Goal: Task Accomplishment & Management: Use online tool/utility

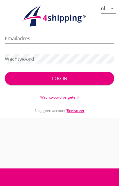
click at [60, 32] on div "Emailadres" at bounding box center [59, 39] width 109 height 19
click at [57, 37] on input "Emailadres" at bounding box center [59, 39] width 109 height 10
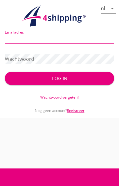
type input "[PERSON_NAME][EMAIL_ADDRESS][DOMAIN_NAME]"
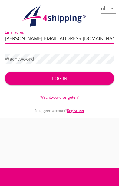
click at [59, 78] on button "Log in" at bounding box center [59, 78] width 109 height 13
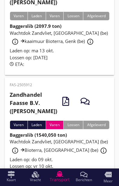
scroll to position [318, 0]
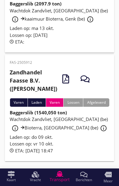
click at [77, 134] on div "Wachtdok Zandvliet, [GEOGRAPHIC_DATA] (be) info_outline Bioterra, [GEOGRAPHIC_D…" at bounding box center [60, 125] width 100 height 18
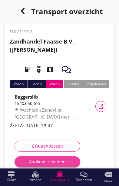
click at [53, 161] on div "Aankomst melden" at bounding box center [47, 161] width 56 height 6
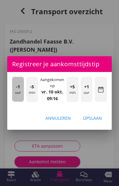
click at [15, 102] on div "-1 uur" at bounding box center [18, 89] width 12 height 25
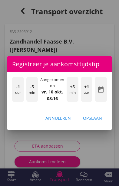
click at [13, 102] on div "-1 uur" at bounding box center [18, 89] width 12 height 25
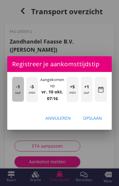
click at [15, 102] on div "-1 uur" at bounding box center [18, 89] width 12 height 25
click at [17, 90] on span "-1" at bounding box center [18, 86] width 4 height 7
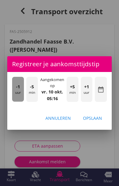
click at [19, 102] on div "-1 uur" at bounding box center [18, 89] width 12 height 25
click at [18, 90] on span "-1" at bounding box center [18, 86] width 4 height 7
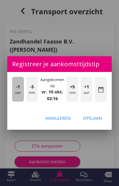
click at [17, 90] on span "-1" at bounding box center [18, 86] width 4 height 7
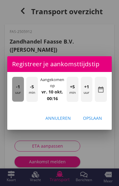
click at [17, 90] on span "-1" at bounding box center [18, 86] width 4 height 7
click at [18, 90] on span "-1" at bounding box center [18, 86] width 4 height 7
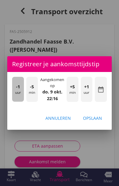
click at [17, 90] on span "-1" at bounding box center [18, 86] width 4 height 7
click at [18, 90] on span "-1" at bounding box center [18, 86] width 4 height 7
click at [17, 90] on span "-1" at bounding box center [18, 86] width 4 height 7
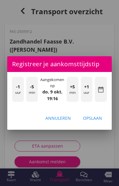
click at [96, 121] on div "Opslaan" at bounding box center [92, 118] width 19 height 6
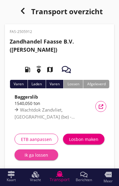
click at [26, 156] on div "Ik ga lossen" at bounding box center [36, 155] width 34 height 6
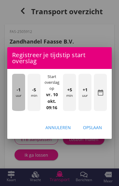
click at [16, 111] on div "-1 uur" at bounding box center [18, 92] width 13 height 37
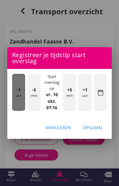
click at [18, 111] on div "-1 uur" at bounding box center [18, 92] width 13 height 37
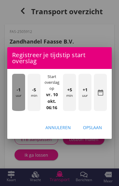
click at [17, 111] on div "-1 uur" at bounding box center [18, 92] width 13 height 37
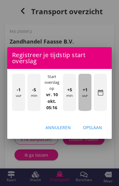
click at [85, 111] on div "+1 uur" at bounding box center [84, 92] width 13 height 37
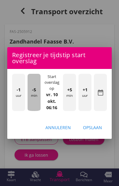
click at [31, 111] on div "-5 min" at bounding box center [34, 92] width 13 height 37
click at [35, 111] on div "-5 min" at bounding box center [34, 92] width 13 height 37
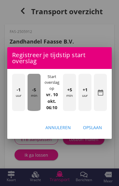
click at [31, 110] on div "-5 min" at bounding box center [34, 92] width 13 height 37
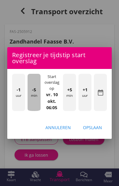
click at [34, 111] on div "-5 min" at bounding box center [34, 92] width 13 height 37
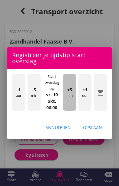
click at [70, 111] on div "+5 min" at bounding box center [69, 92] width 13 height 37
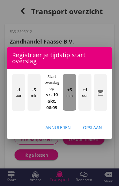
click at [71, 111] on div "+5 min" at bounding box center [69, 92] width 13 height 37
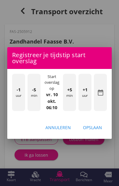
click at [96, 131] on div "Opslaan" at bounding box center [92, 127] width 19 height 6
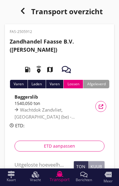
click at [29, 165] on input "Uitgeloste hoeveelheid *" at bounding box center [43, 165] width 57 height 10
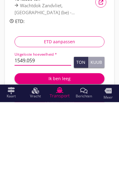
type input "1549.059"
click at [60, 159] on div "Ik ben leeg" at bounding box center [59, 162] width 80 height 6
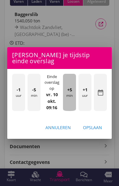
click at [70, 111] on div "+5 min" at bounding box center [69, 92] width 13 height 37
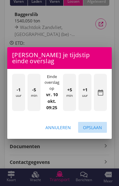
click at [96, 131] on div "Opslaan" at bounding box center [92, 127] width 19 height 6
